Goal: Task Accomplishment & Management: Manage account settings

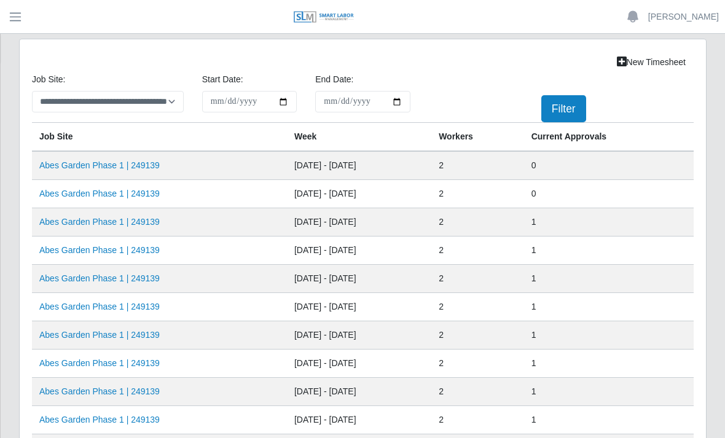
click at [140, 194] on link "Abes Garden Phase 1 | 249139" at bounding box center [99, 194] width 120 height 10
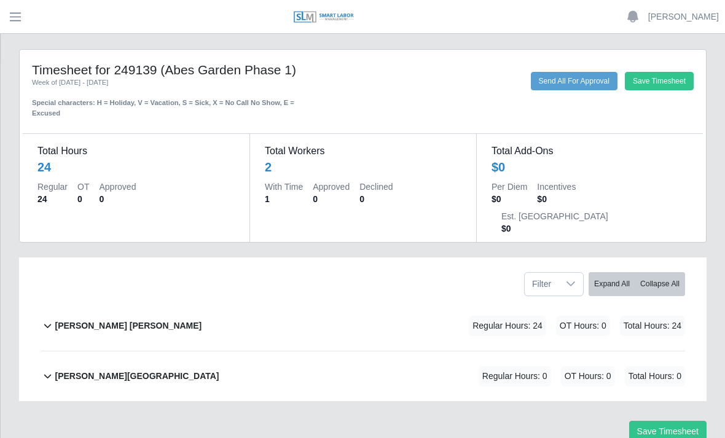
click at [119, 316] on div "[PERSON_NAME] [PERSON_NAME]" at bounding box center [128, 326] width 147 height 20
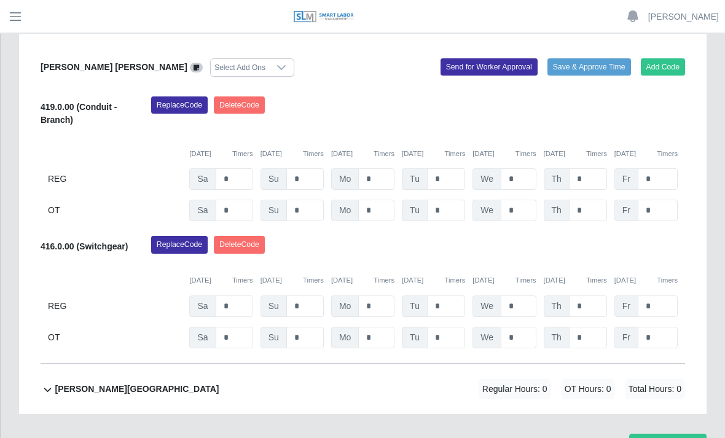
scroll to position [317, 0]
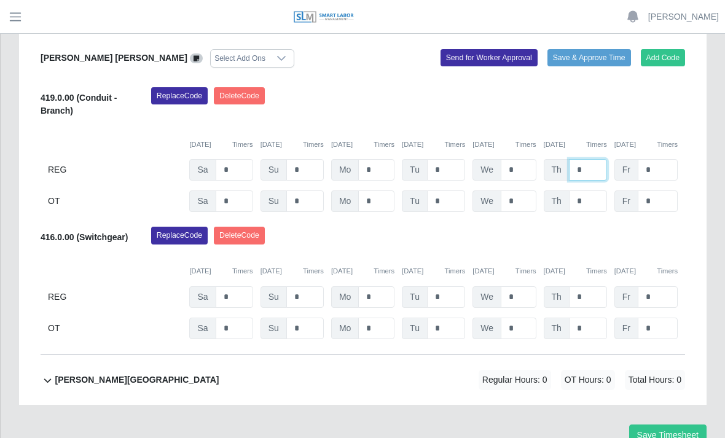
click at [592, 159] on input "*" at bounding box center [588, 170] width 38 height 22
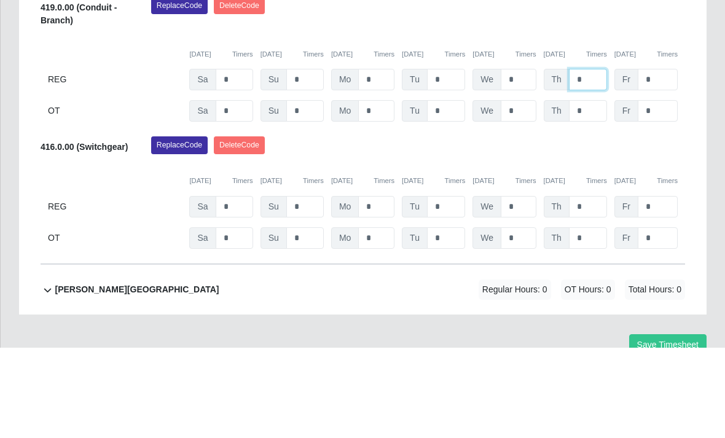
type input "*"
click at [592, 286] on input "*" at bounding box center [588, 297] width 38 height 22
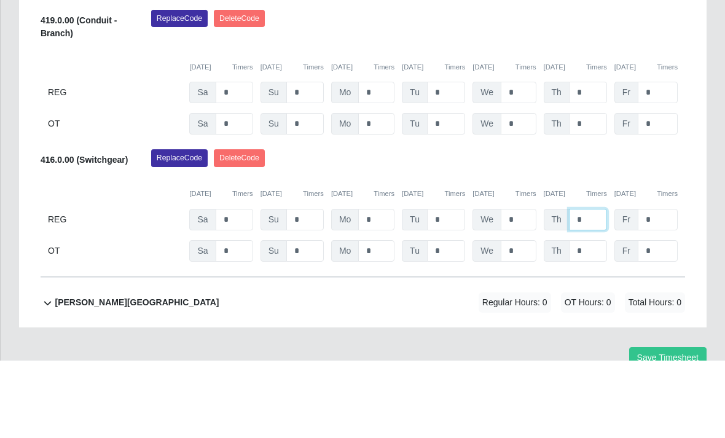
type input "*"
click at [661, 159] on input "*" at bounding box center [658, 170] width 40 height 22
type input "*"
click at [665, 227] on div "Replace Code [GEOGRAPHIC_DATA] Code" at bounding box center [418, 239] width 553 height 25
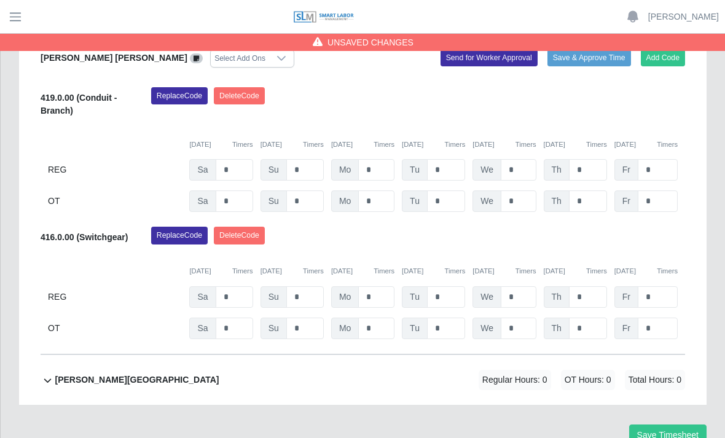
click at [674, 425] on button "Save Timesheet" at bounding box center [667, 436] width 77 height 22
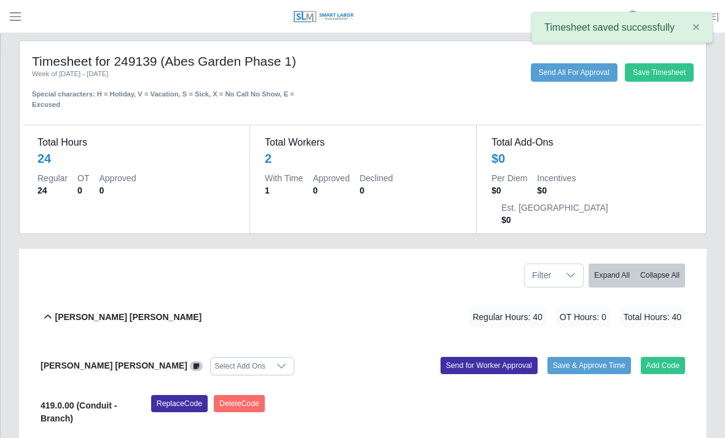
scroll to position [0, 0]
